Goal: Information Seeking & Learning: Learn about a topic

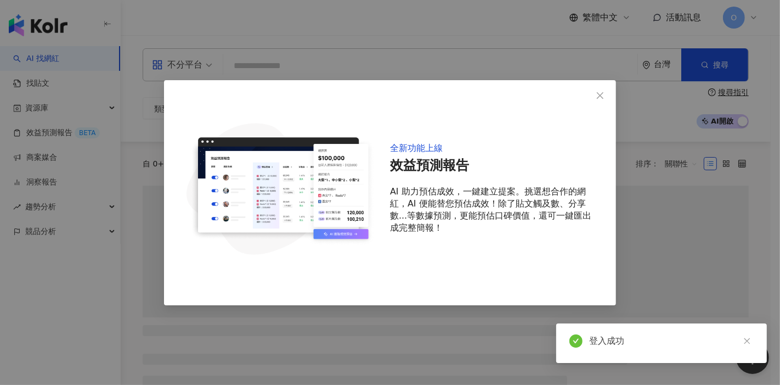
click at [602, 89] on button "Close" at bounding box center [600, 95] width 22 height 22
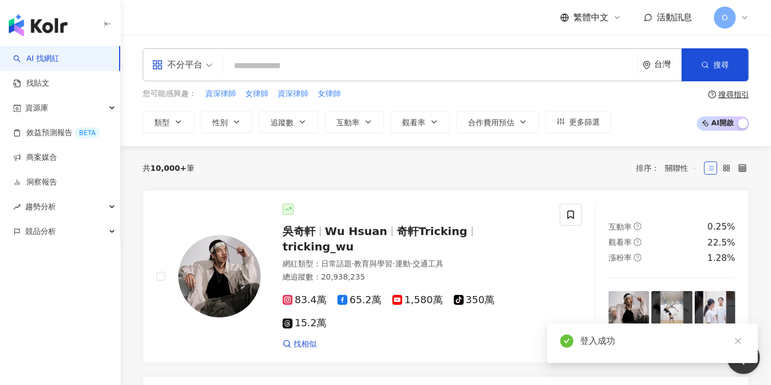
click at [557, 62] on input "search" at bounding box center [430, 65] width 405 height 21
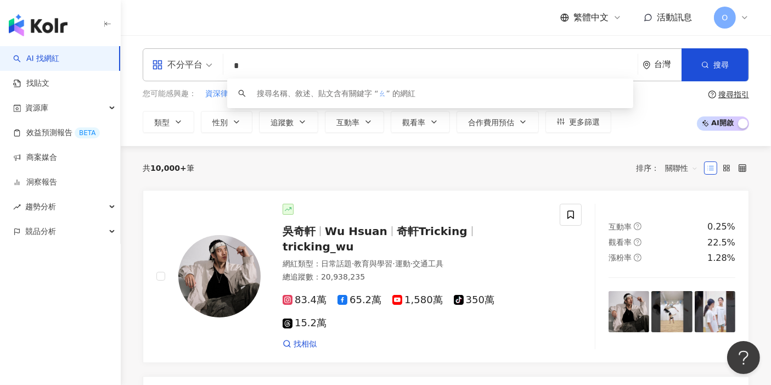
type input "*"
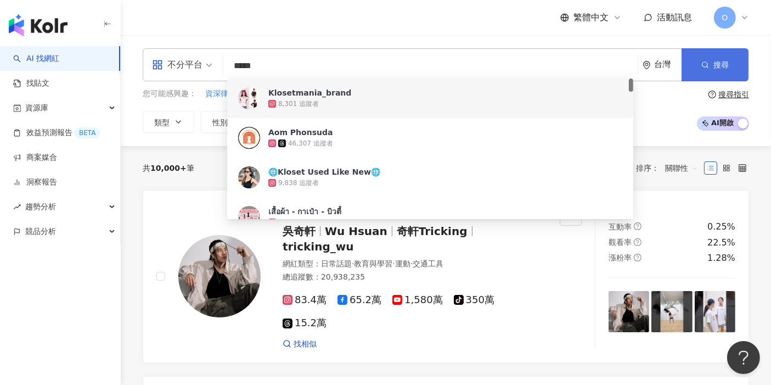
type input "*****"
click at [715, 63] on span "搜尋" at bounding box center [720, 64] width 15 height 9
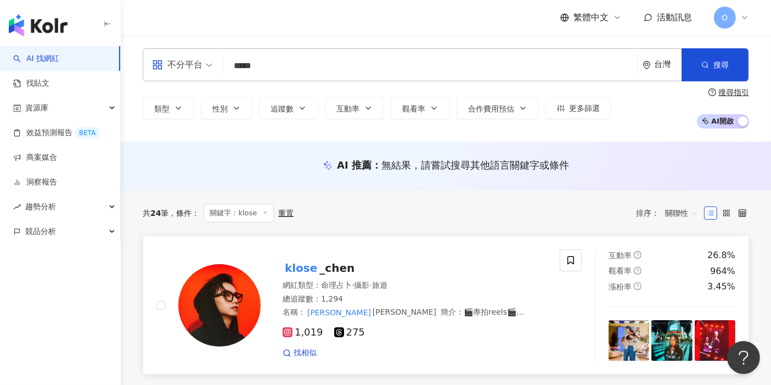
click at [339, 266] on span "_chen" at bounding box center [336, 267] width 35 height 13
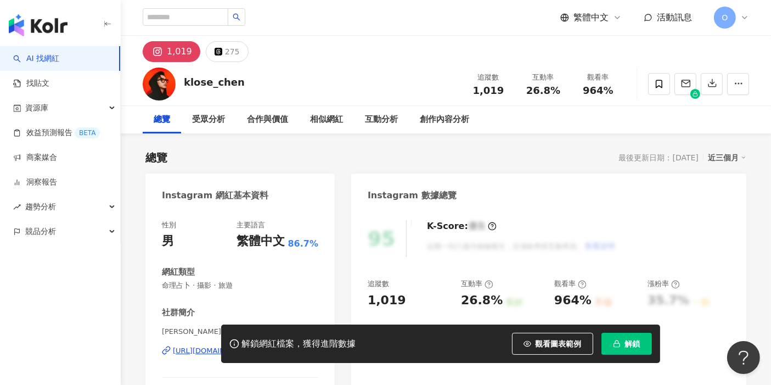
click at [635, 347] on span "解鎖" at bounding box center [632, 343] width 15 height 9
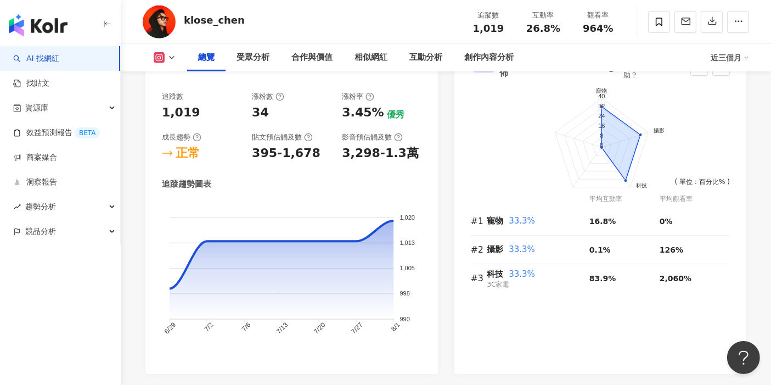
scroll to position [609, 0]
